Goal: Task Accomplishment & Management: Manage account settings

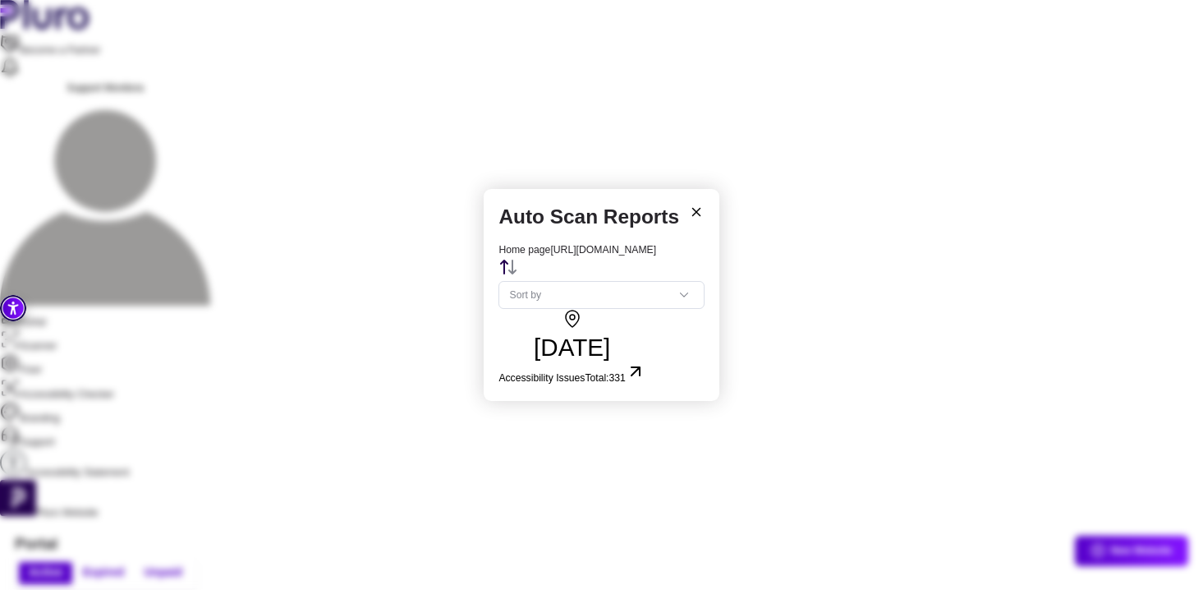
click at [645, 309] on button "[DATE] Accessibility Issues Total: 331" at bounding box center [572, 347] width 146 height 77
click at [699, 208] on icon at bounding box center [696, 211] width 7 height 7
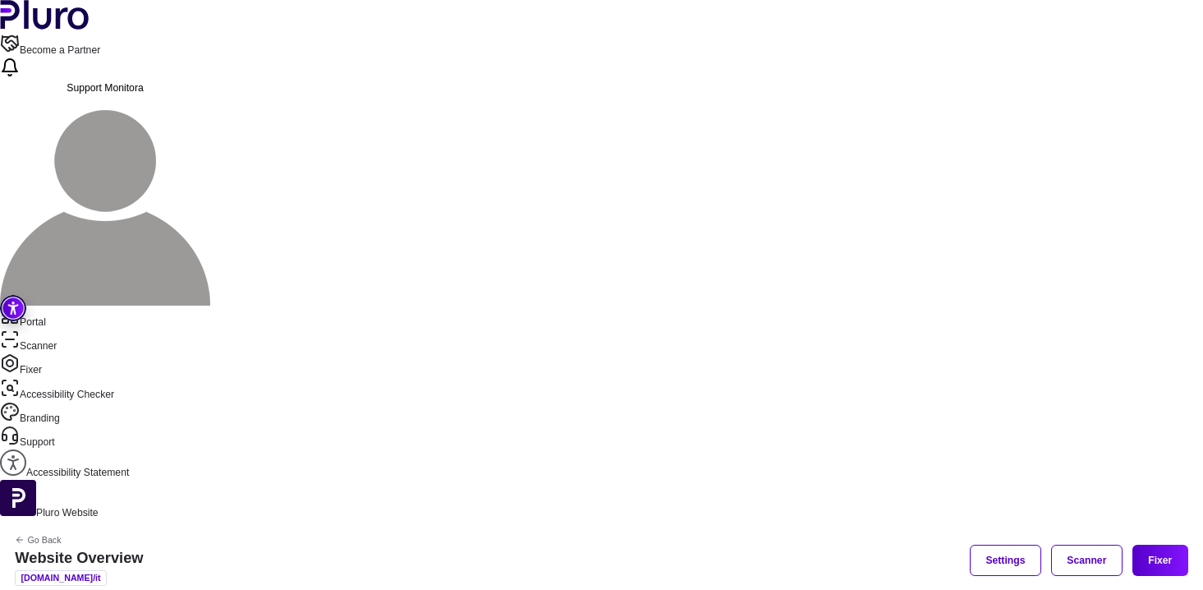
click at [157, 535] on link "Go Back" at bounding box center [86, 540] width 142 height 10
click at [1066, 545] on button "Scanner" at bounding box center [1086, 560] width 71 height 30
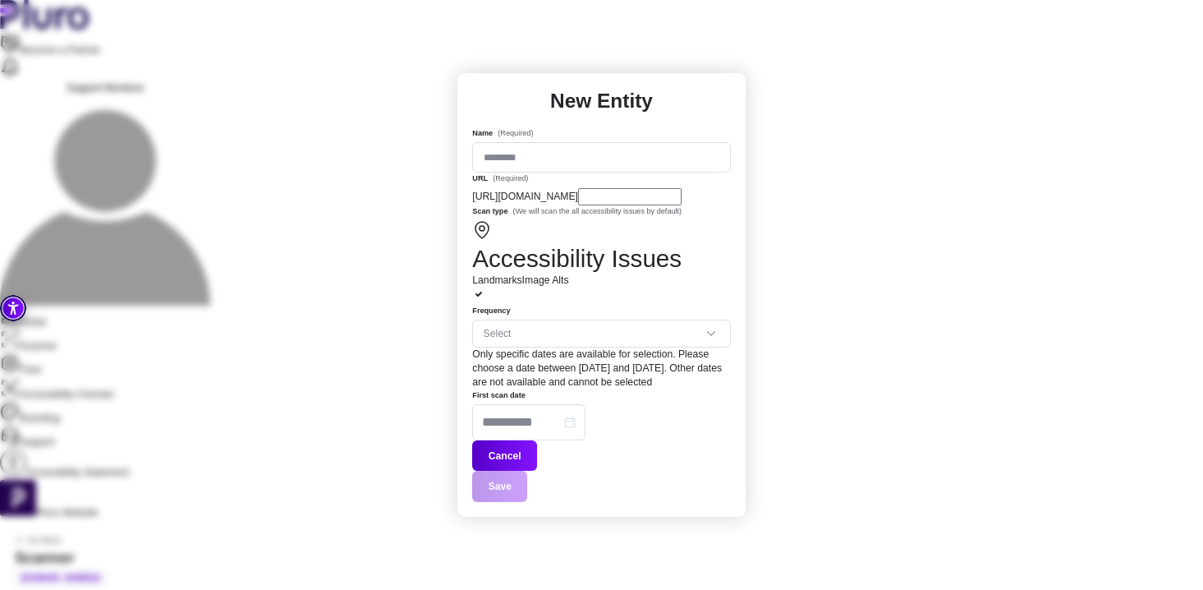
click at [537, 440] on button "Cancel" at bounding box center [504, 455] width 65 height 30
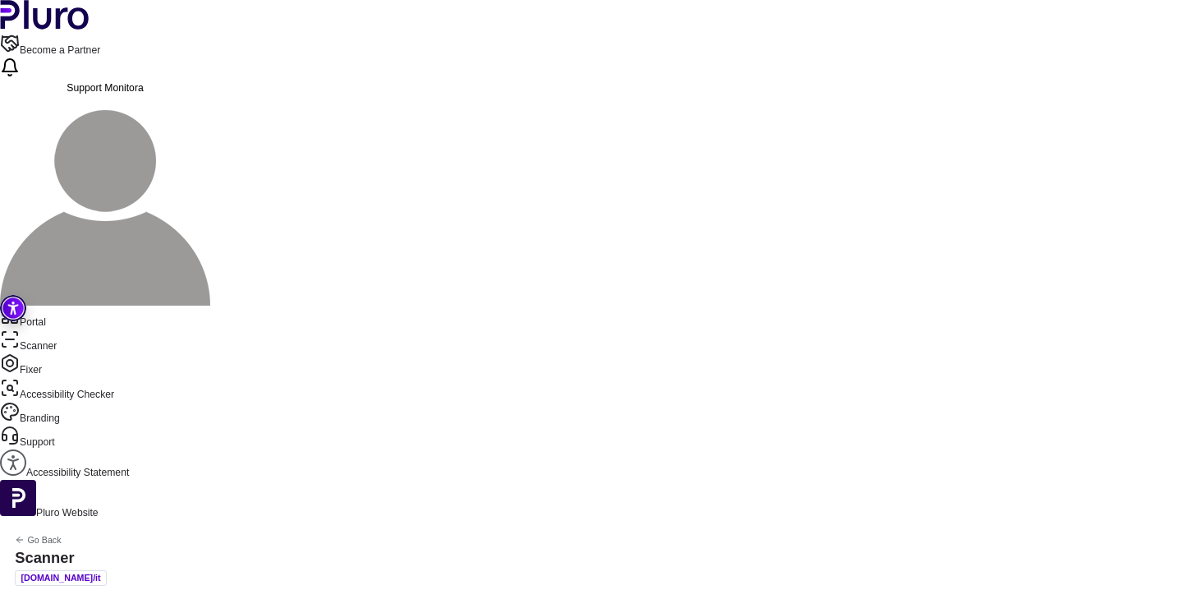
click at [25, 535] on icon "Back to previous screen" at bounding box center [20, 540] width 10 height 10
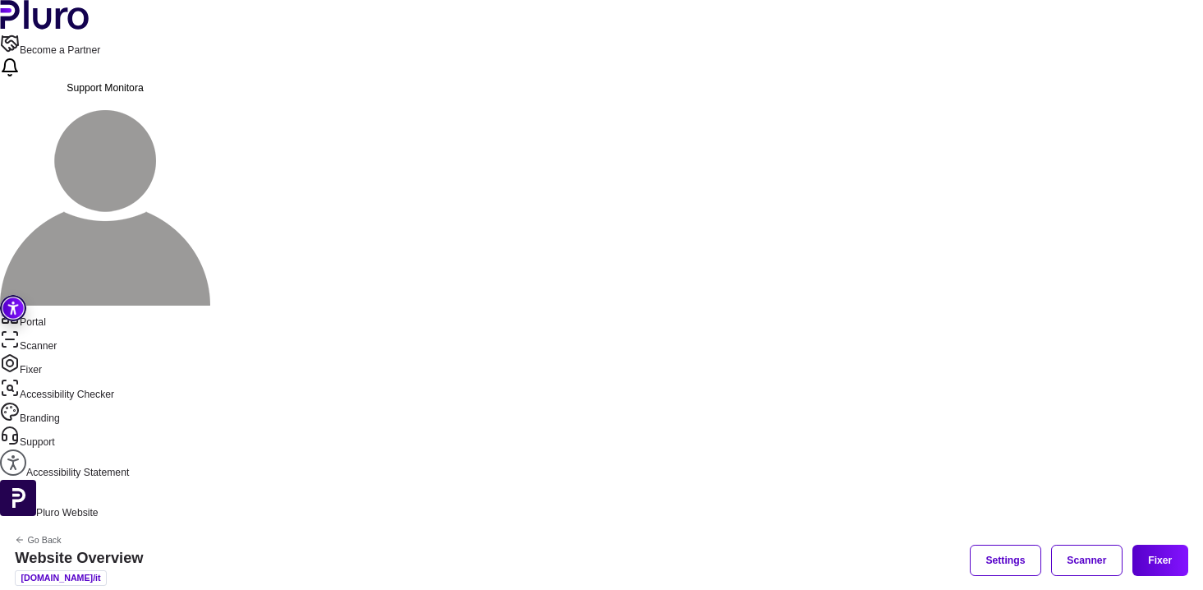
click at [80, 353] on link "Fixer" at bounding box center [601, 365] width 1203 height 24
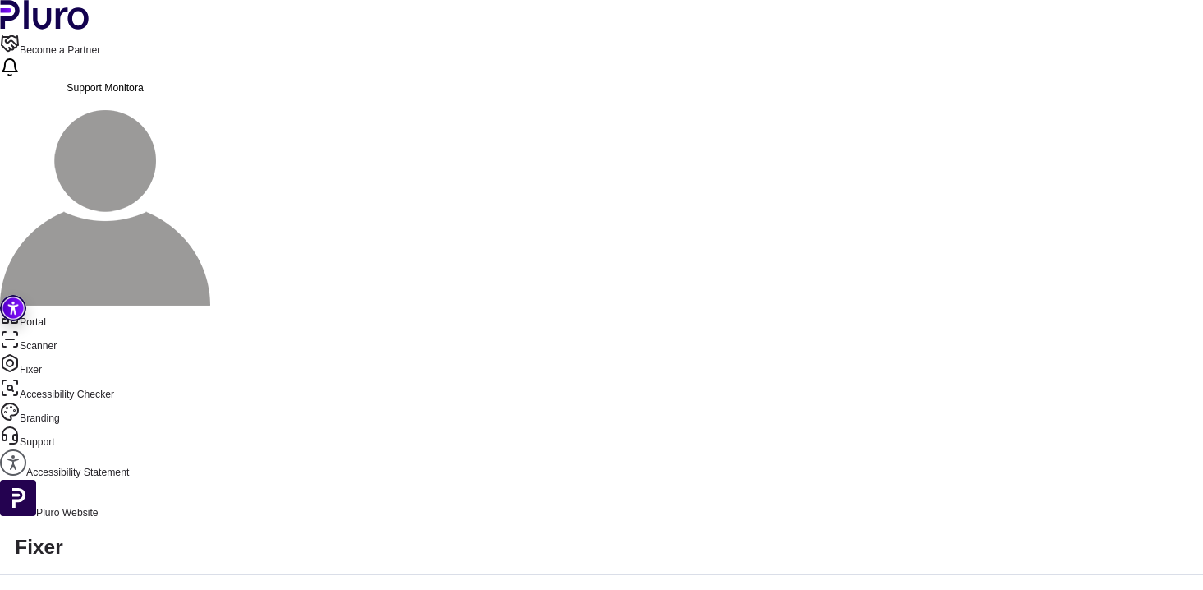
click at [72, 449] on link "Accessibility Statement" at bounding box center [601, 464] width 1203 height 30
click at [144, 82] on span "Support Monitora" at bounding box center [105, 87] width 77 height 11
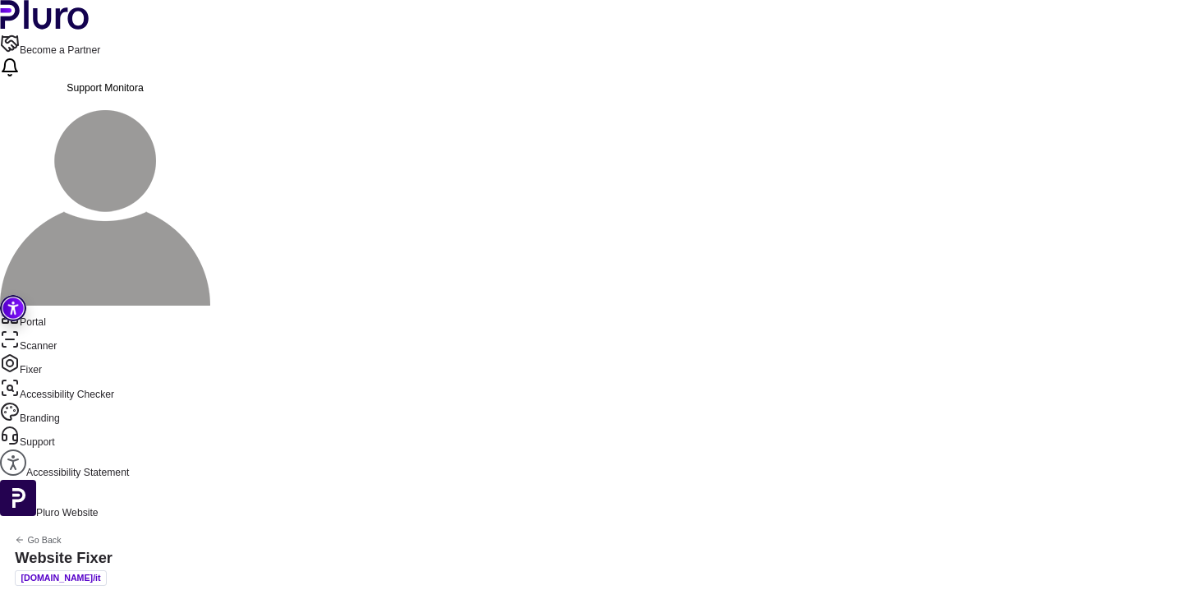
click at [44, 306] on nav "Portal Scanner Fixer Accessibility Checker Branding Support Accessibility State…" at bounding box center [601, 393] width 1203 height 174
click at [53, 306] on link "Portal" at bounding box center [601, 318] width 1203 height 24
